Goal: Task Accomplishment & Management: Use online tool/utility

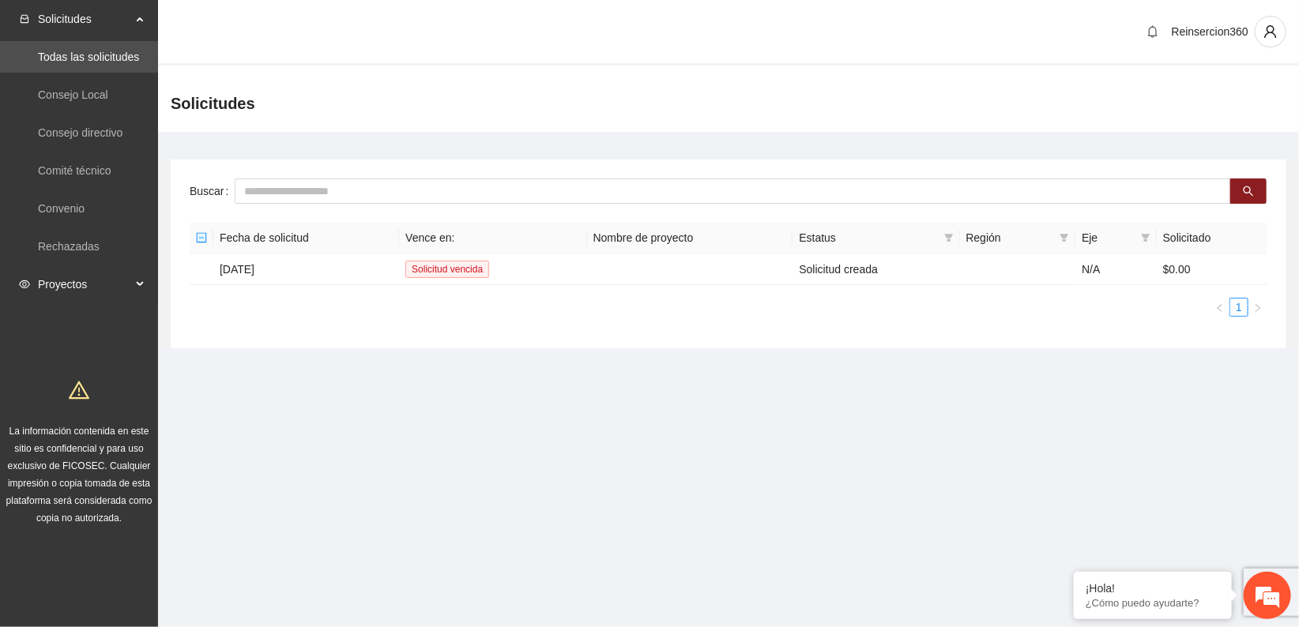
click at [76, 269] on span "Proyectos" at bounding box center [84, 285] width 93 height 32
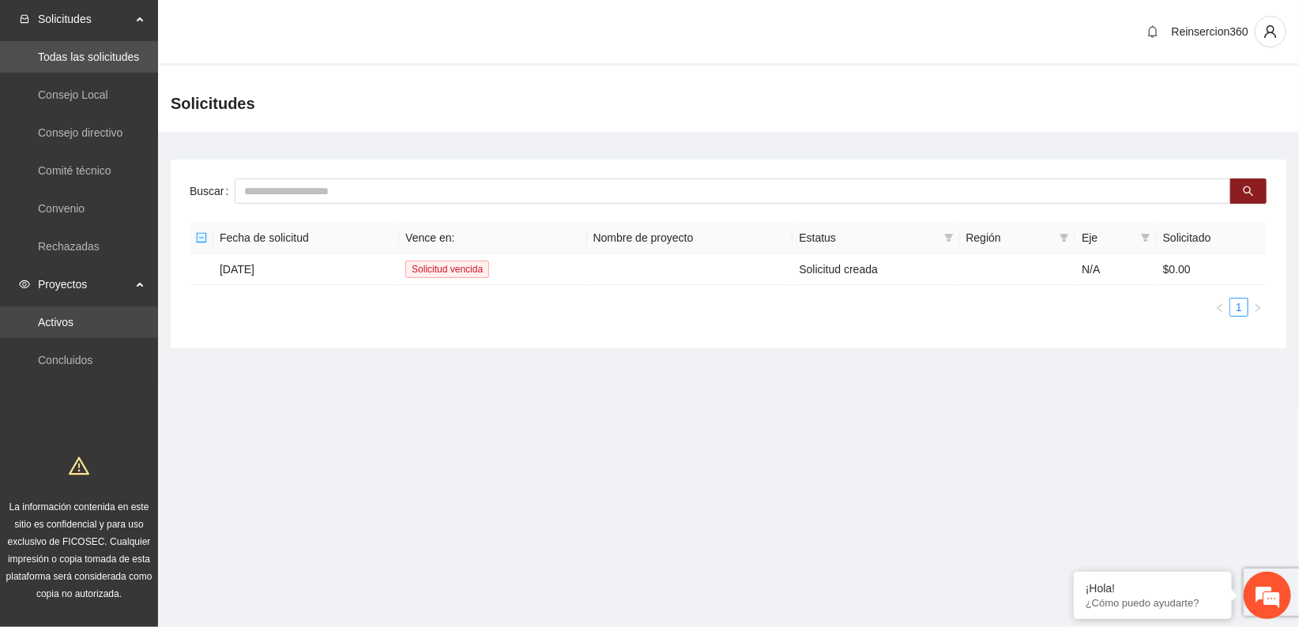
click at [73, 316] on link "Activos" at bounding box center [56, 322] width 36 height 13
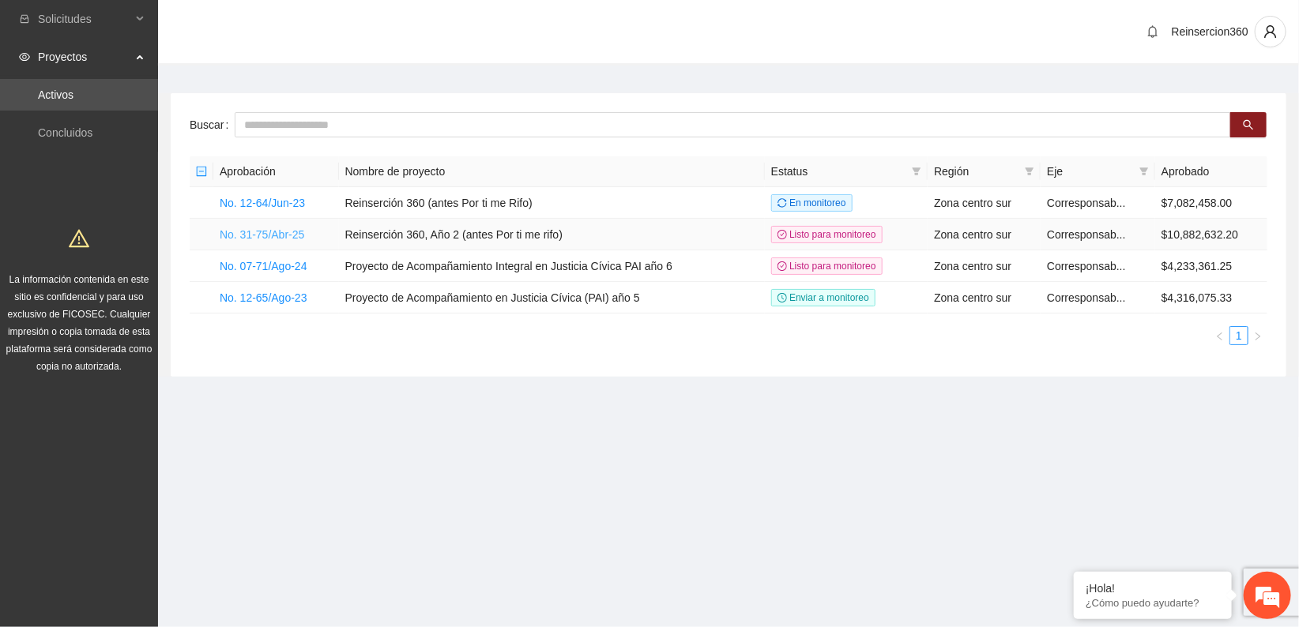
click at [275, 231] on link "No. 31-75/Abr-25" at bounding box center [262, 234] width 85 height 13
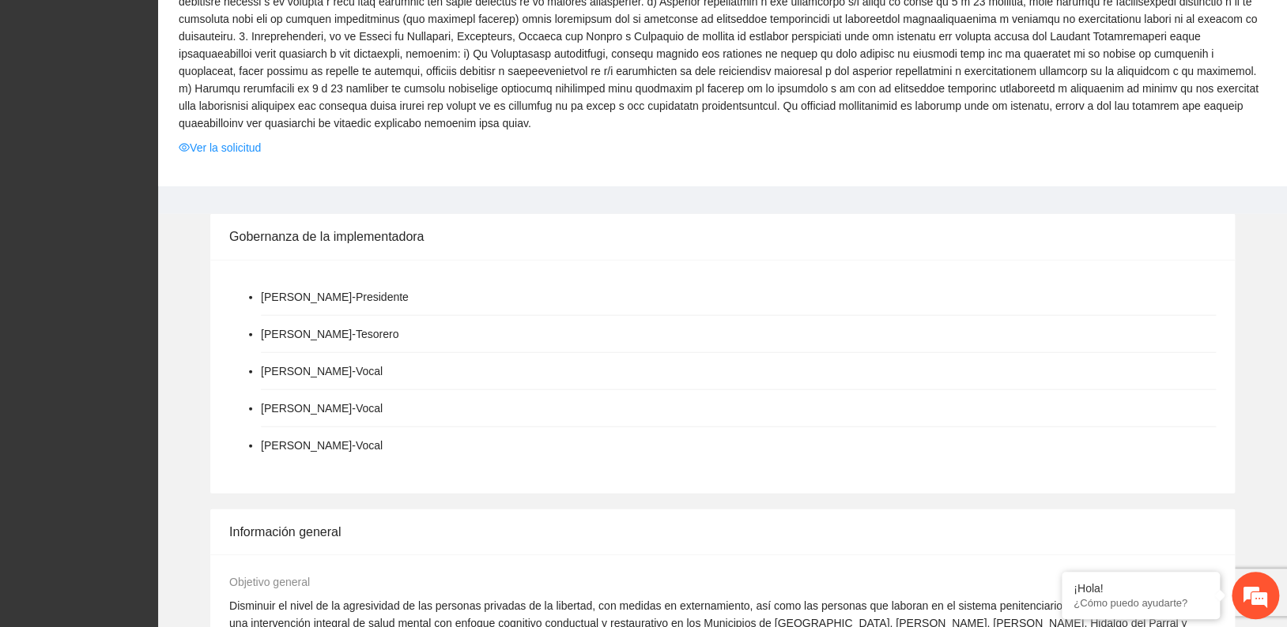
scroll to position [1580, 0]
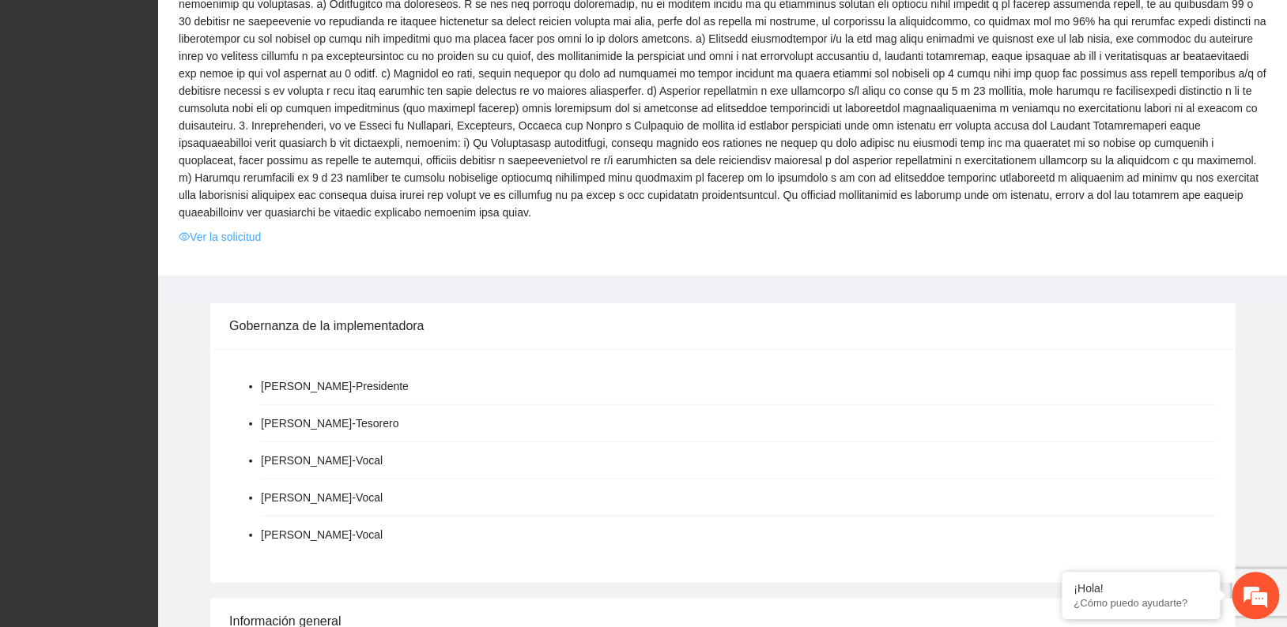
click at [224, 228] on link "Ver la solicitud" at bounding box center [220, 236] width 82 height 17
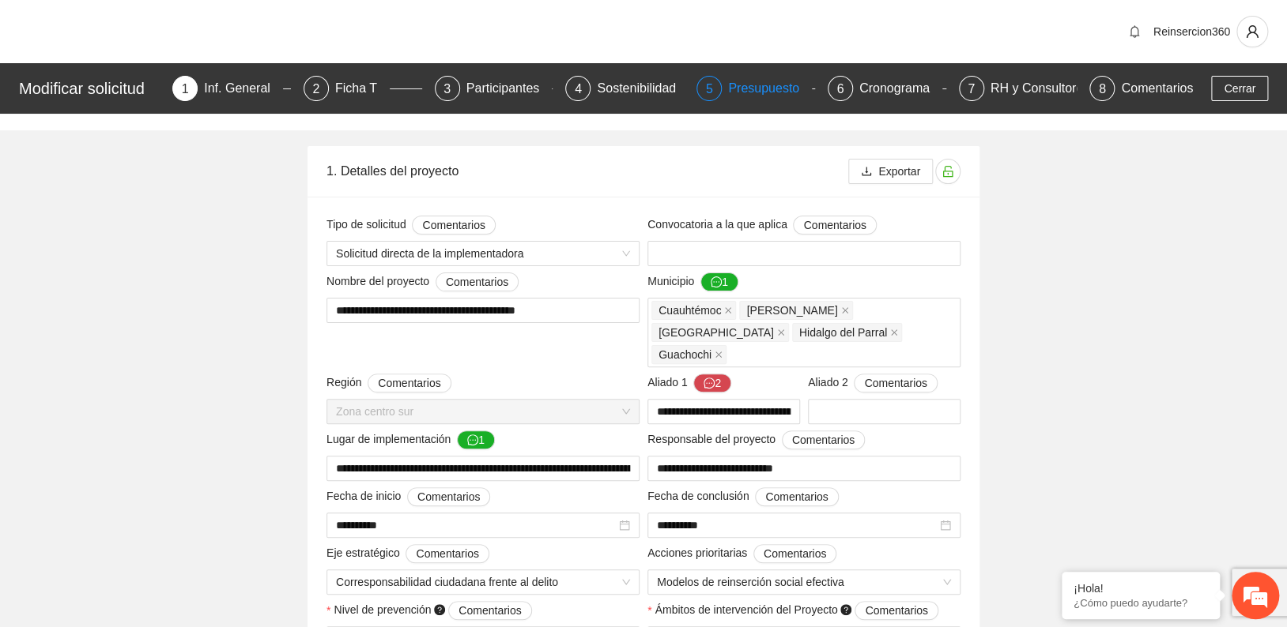
click at [757, 89] on div "Presupuesto" at bounding box center [770, 88] width 84 height 25
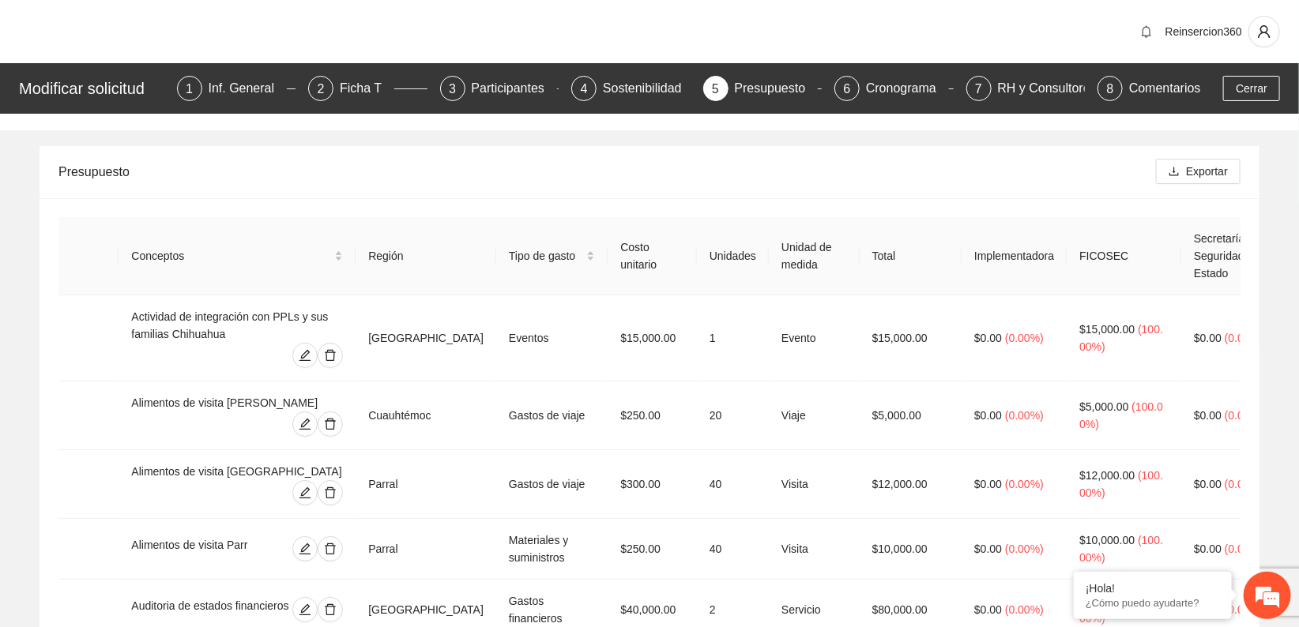
click at [936, 35] on div "Reinsercion360" at bounding box center [649, 31] width 1299 height 63
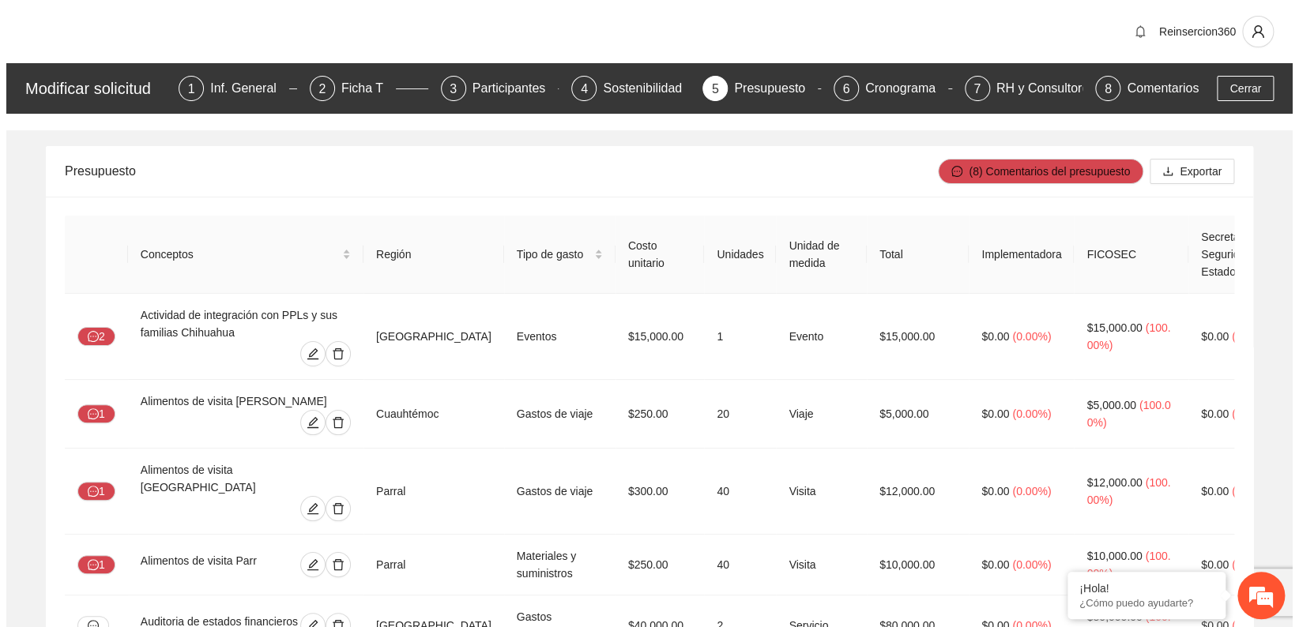
scroll to position [6743, 0]
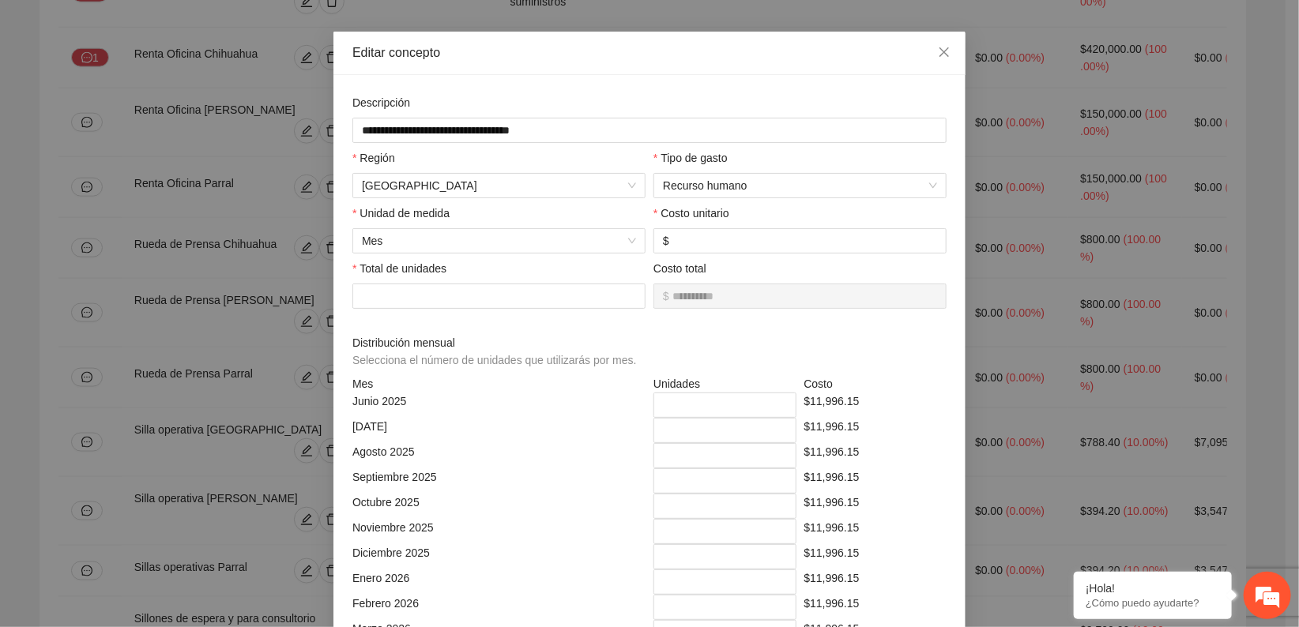
scroll to position [88, 0]
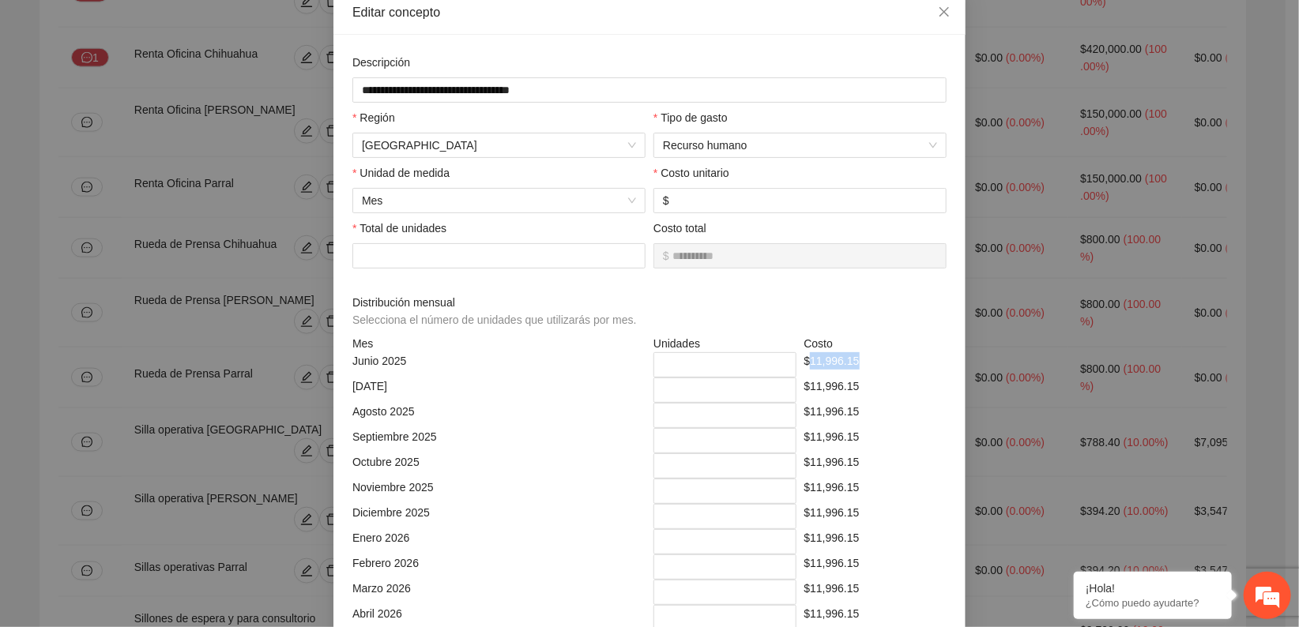
drag, startPoint x: 801, startPoint y: 364, endPoint x: 855, endPoint y: 364, distance: 53.7
click at [855, 364] on div "$11,996.15" at bounding box center [876, 364] width 151 height 25
drag, startPoint x: 855, startPoint y: 364, endPoint x: 831, endPoint y: 364, distance: 24.5
copy div "11,996.15"
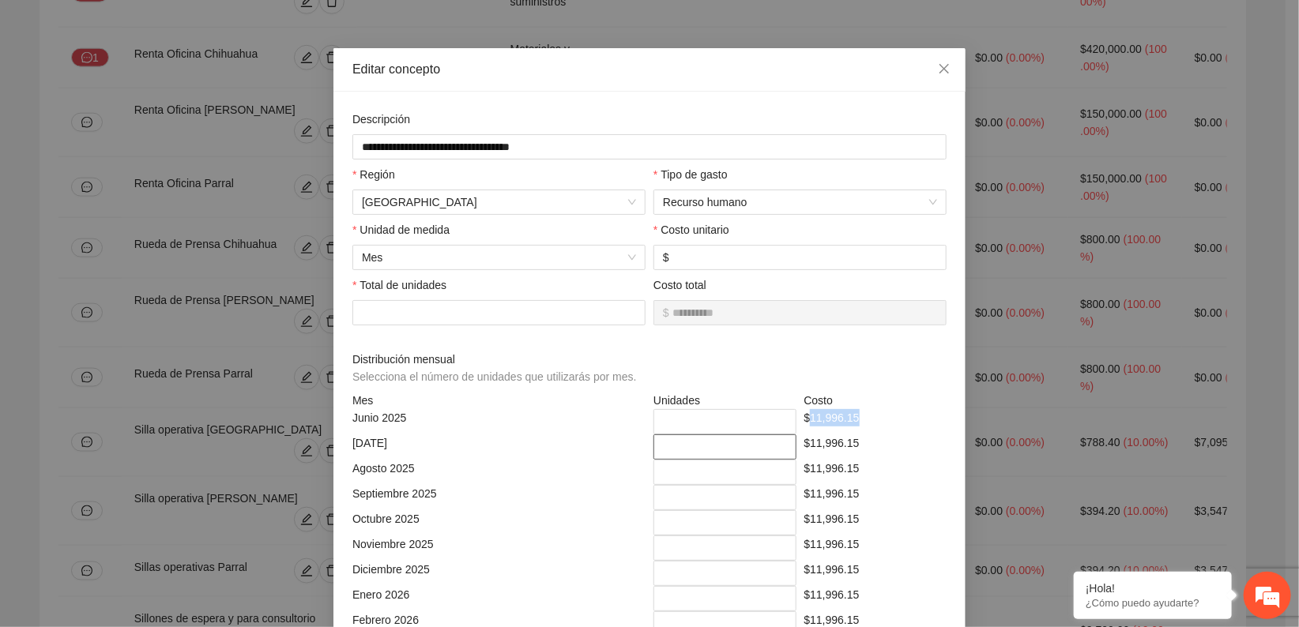
scroll to position [0, 0]
